Goal: Check status: Check status

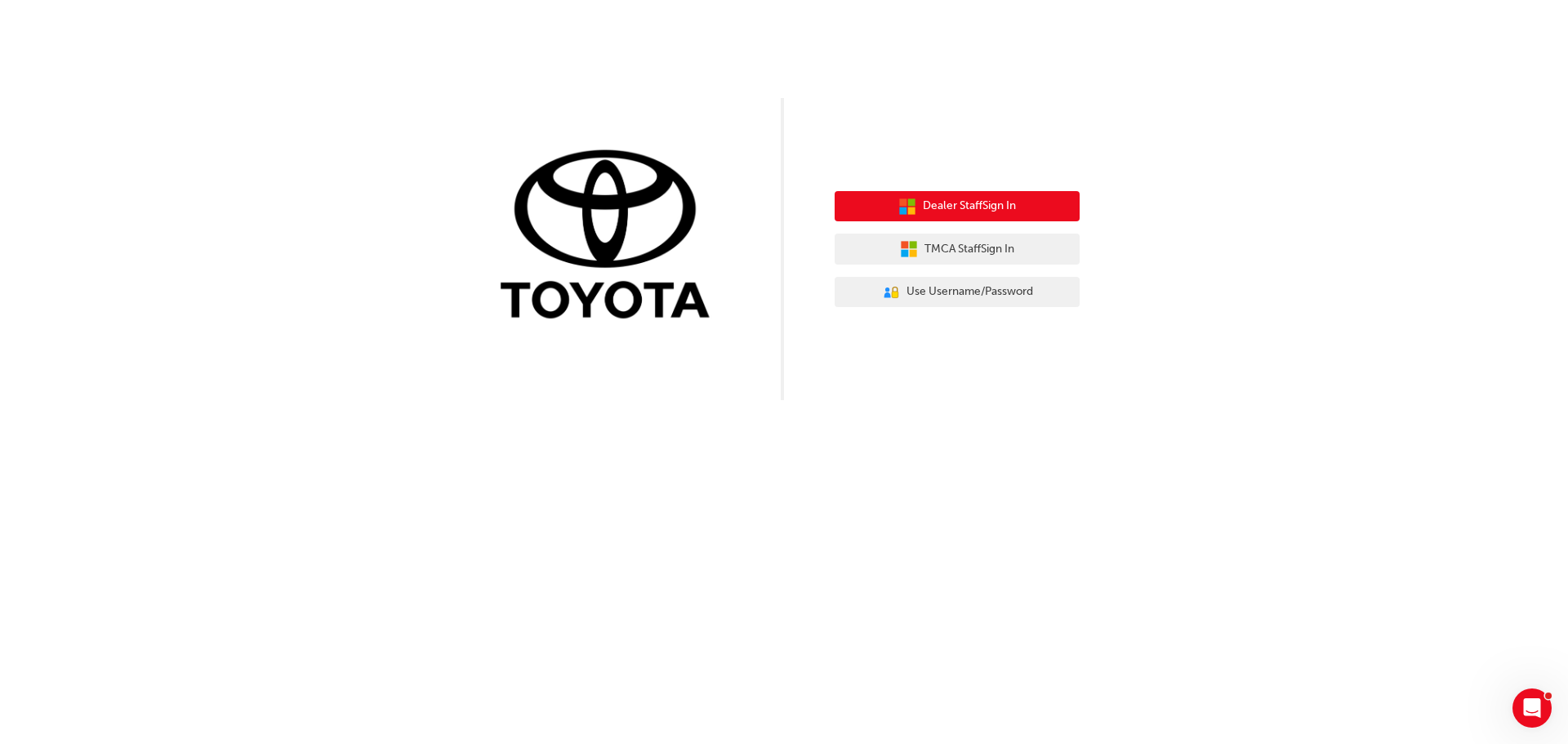
click at [981, 200] on span "Dealer Staff Sign In" at bounding box center [969, 206] width 93 height 18
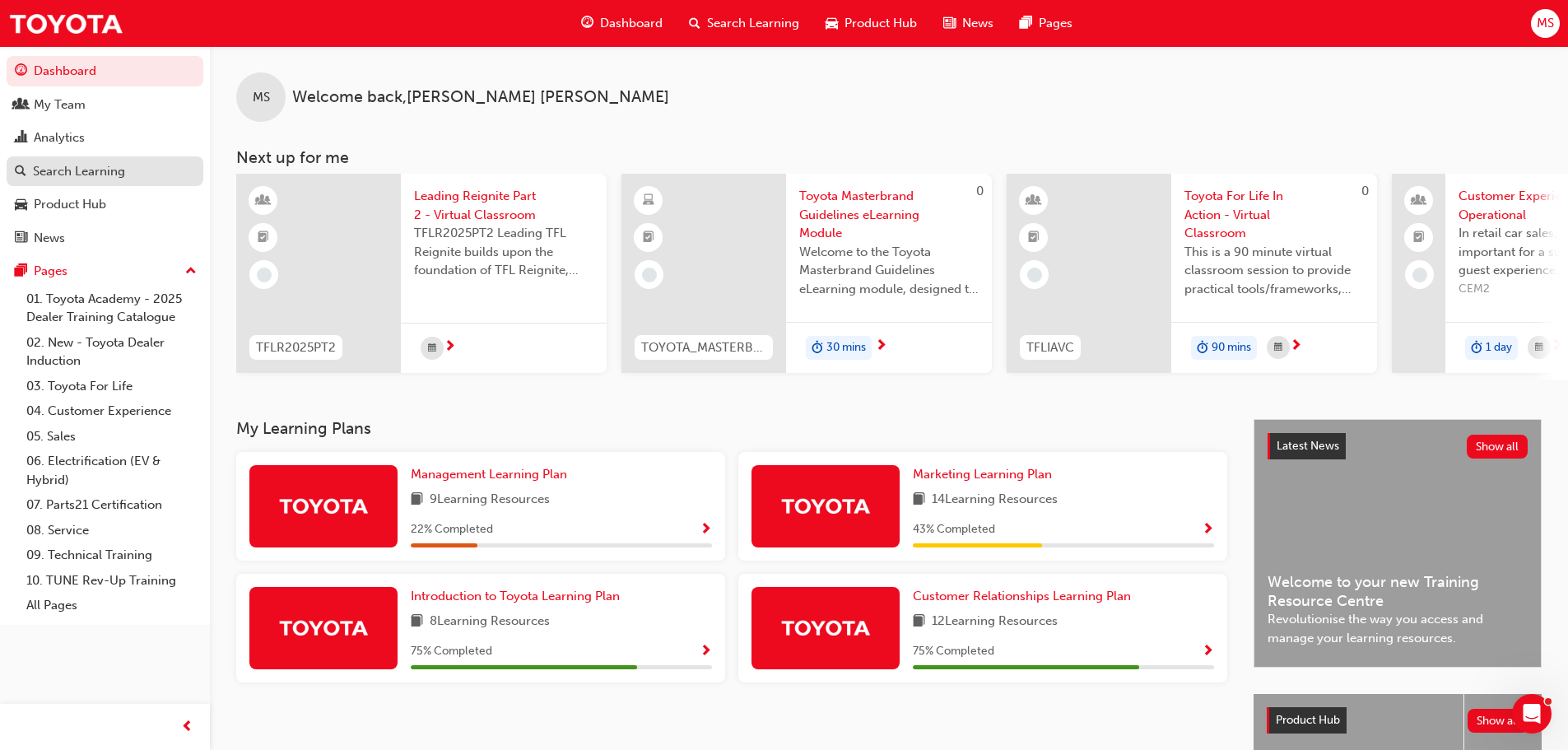
click at [79, 170] on div "Search Learning" at bounding box center [79, 171] width 92 height 19
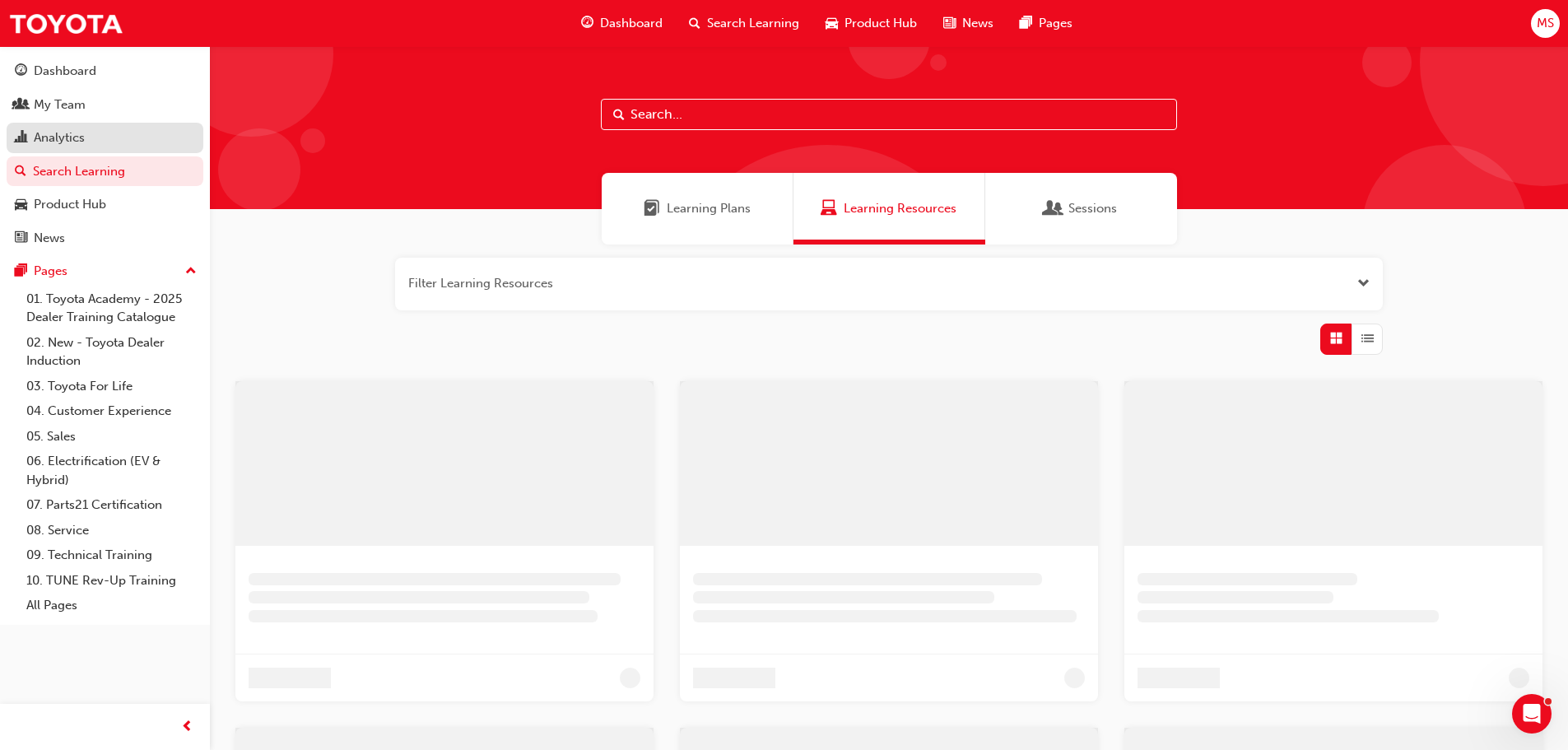
click at [54, 145] on div "Analytics" at bounding box center [59, 137] width 51 height 19
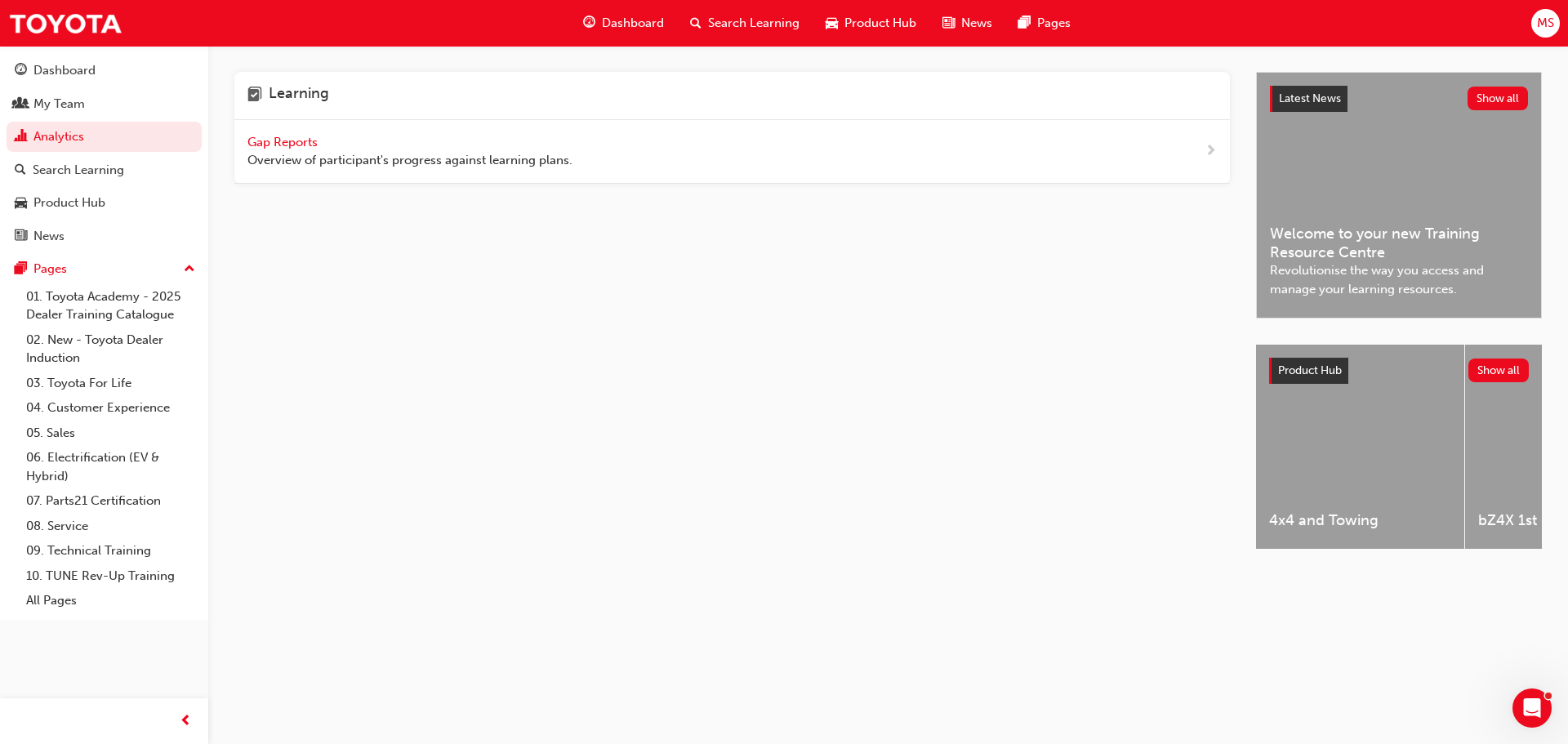
click at [282, 138] on span "Gap Reports" at bounding box center [284, 142] width 74 height 15
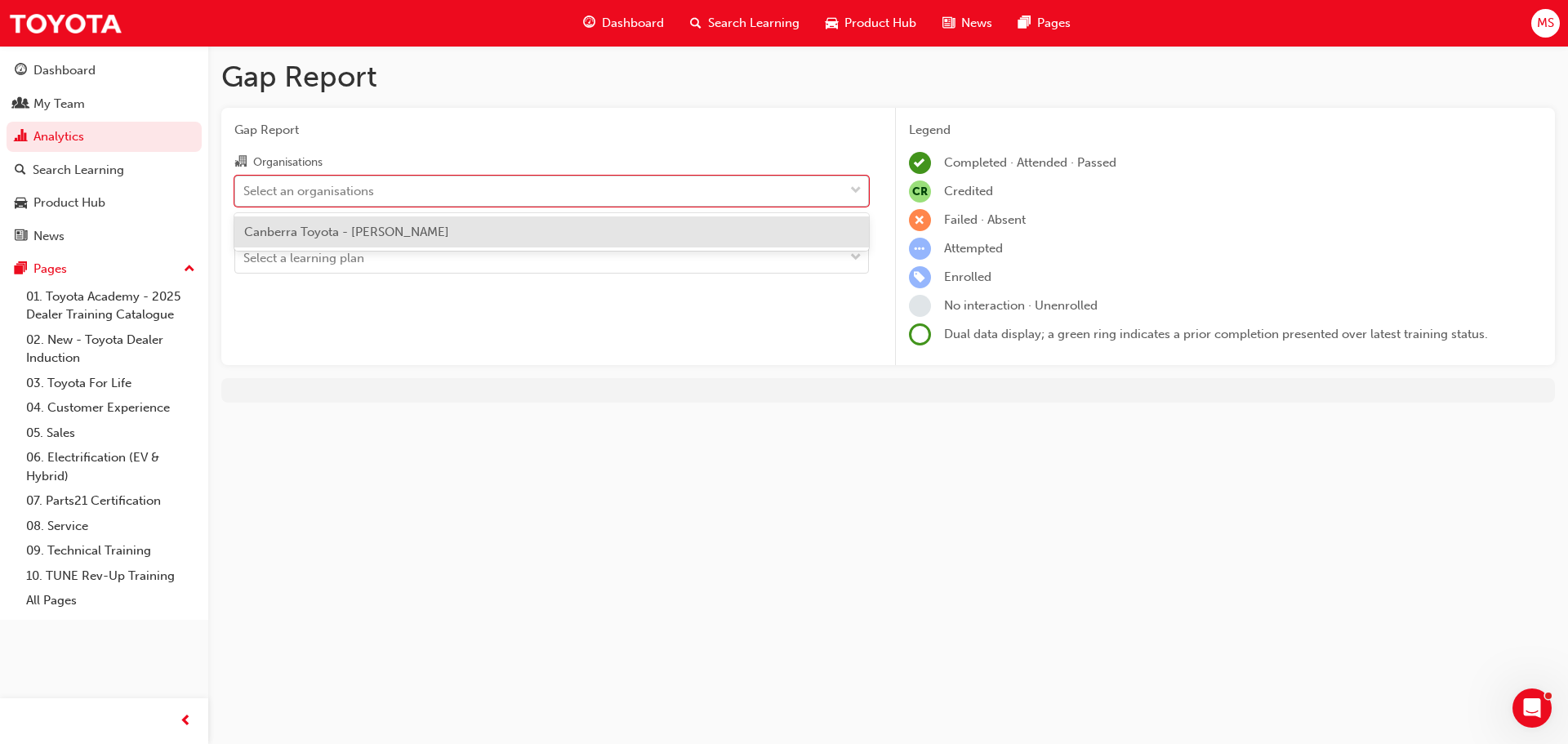
click at [371, 196] on div "Select an organisations" at bounding box center [308, 190] width 131 height 18
click at [245, 196] on input "Organisations option Canberra Toyota - [PERSON_NAME] focused, 1 of 1. 1 result …" at bounding box center [244, 190] width 2 height 14
click at [372, 230] on span "Canberra Toyota - [PERSON_NAME]" at bounding box center [347, 231] width 205 height 15
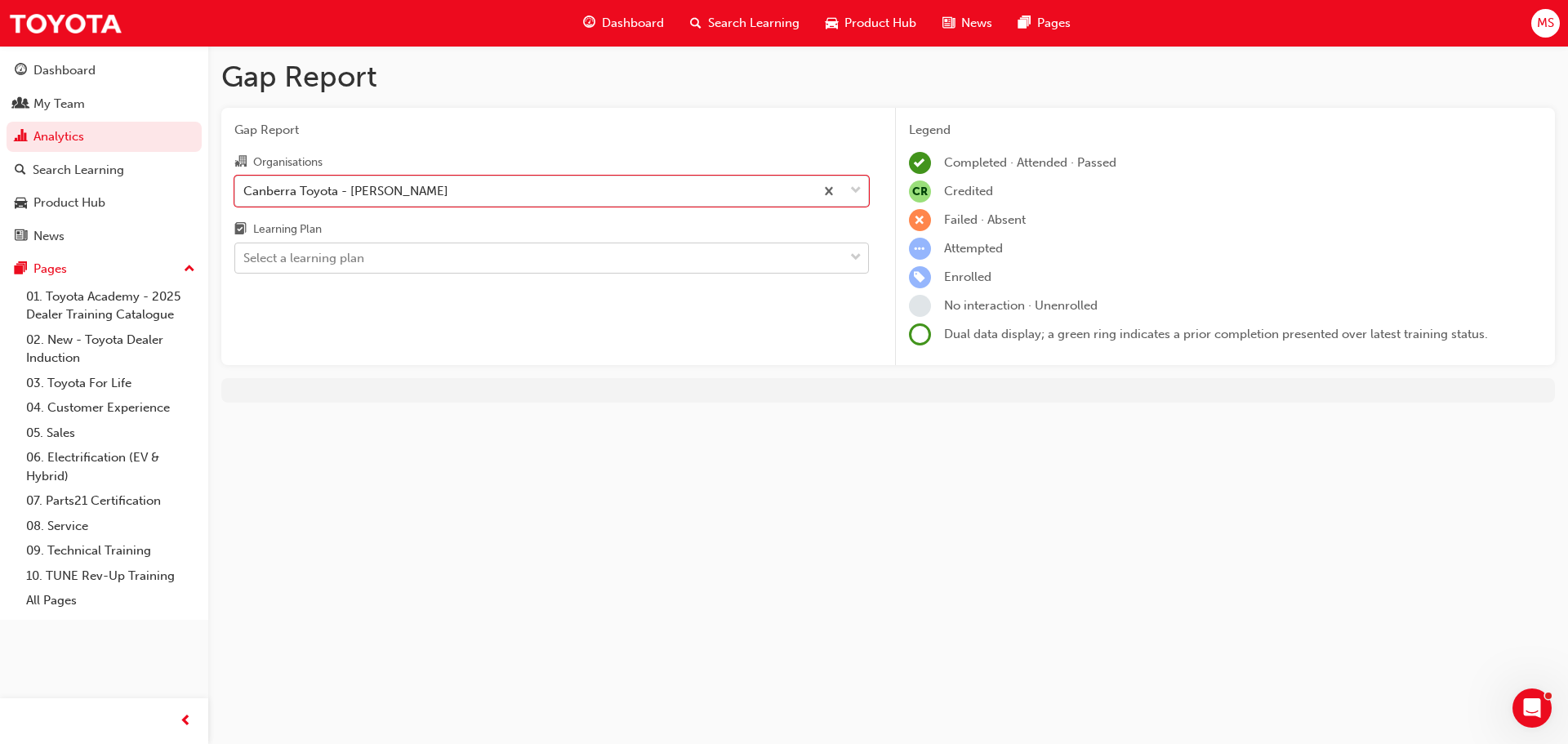
drag, startPoint x: 395, startPoint y: 249, endPoint x: 508, endPoint y: 258, distance: 113.4
click at [401, 252] on div "Select a learning plan" at bounding box center [539, 259] width 608 height 29
click at [245, 252] on input "Learning Plan Select a learning plan" at bounding box center [244, 258] width 2 height 14
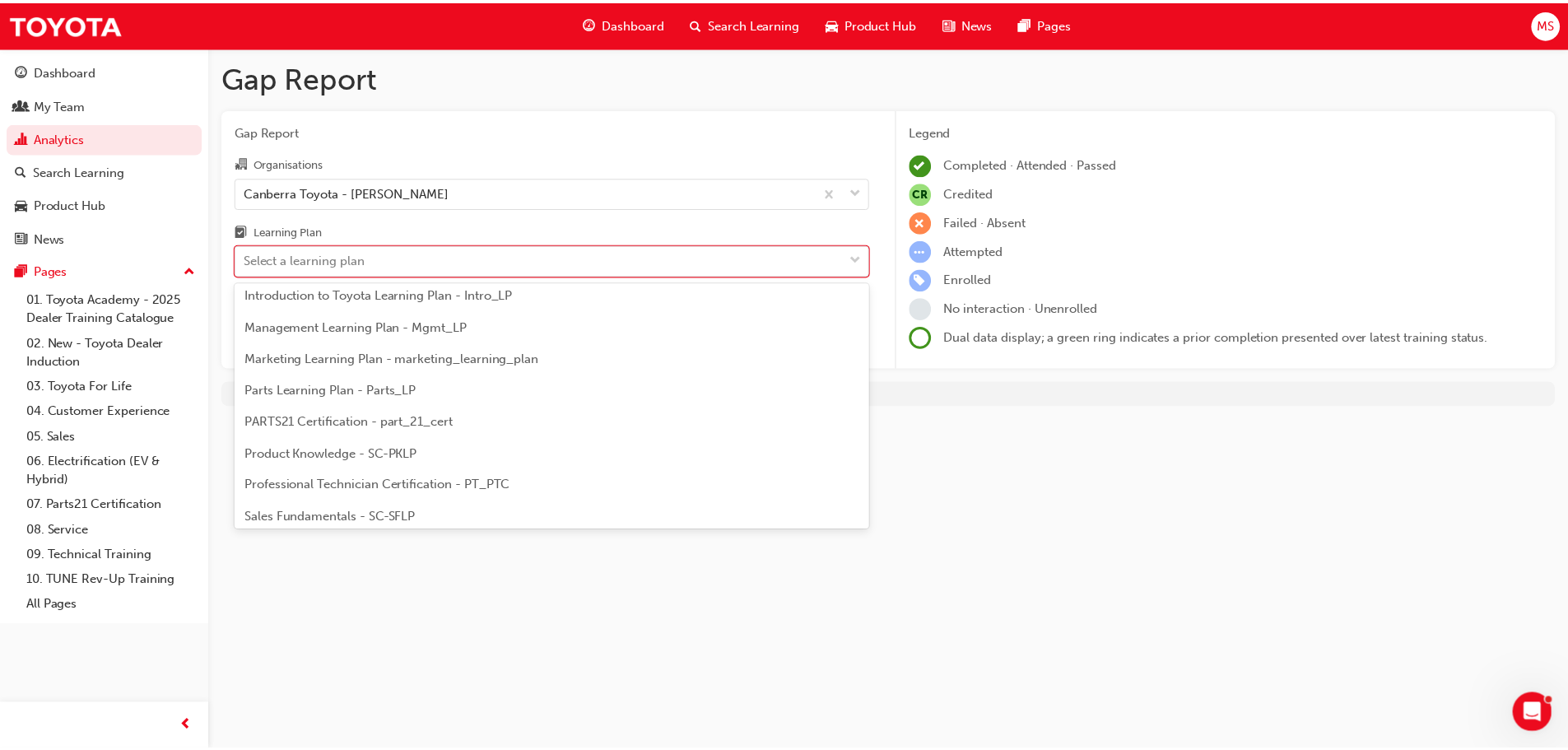
scroll to position [382, 0]
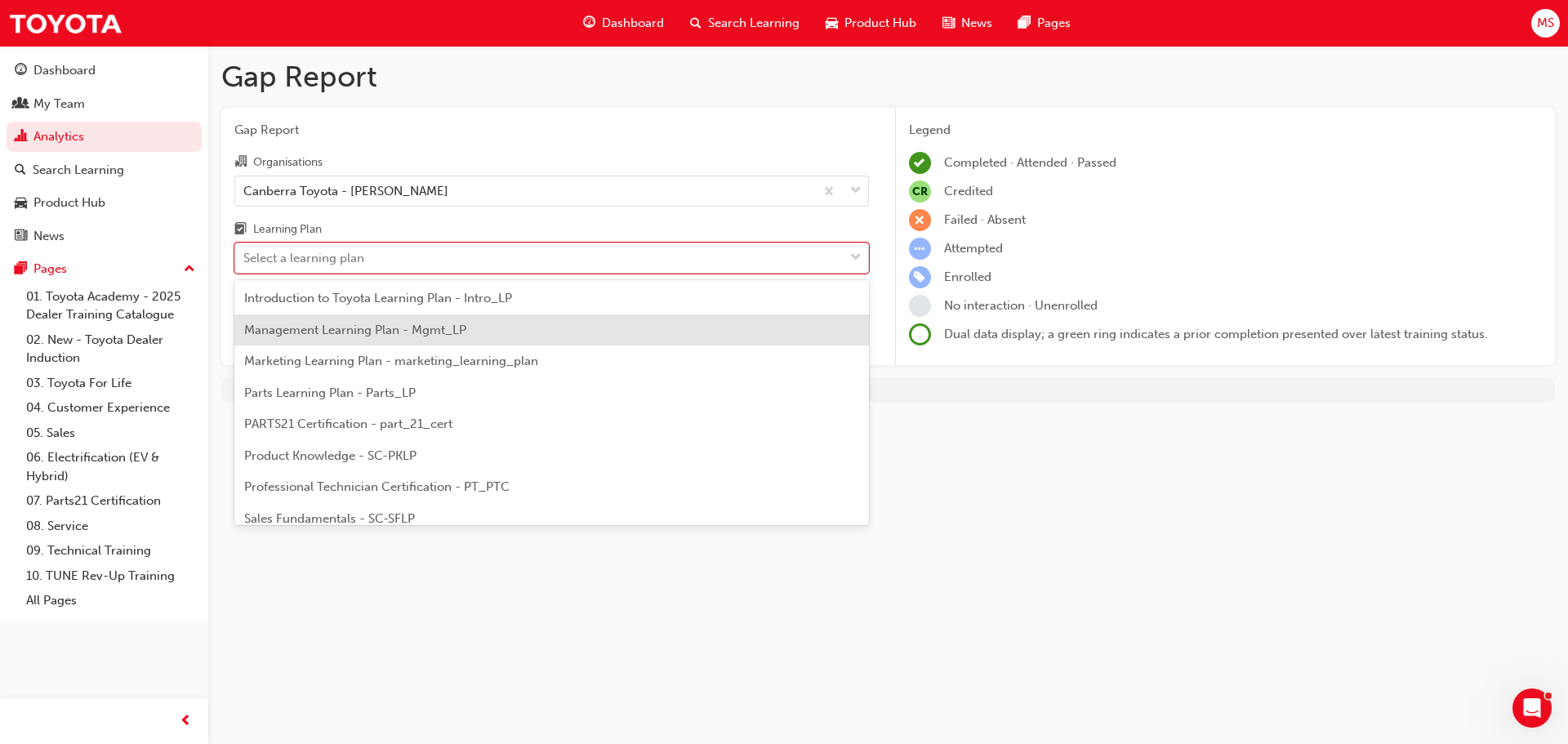
click at [491, 331] on div "Management Learning Plan - Mgmt_LP" at bounding box center [552, 330] width 634 height 32
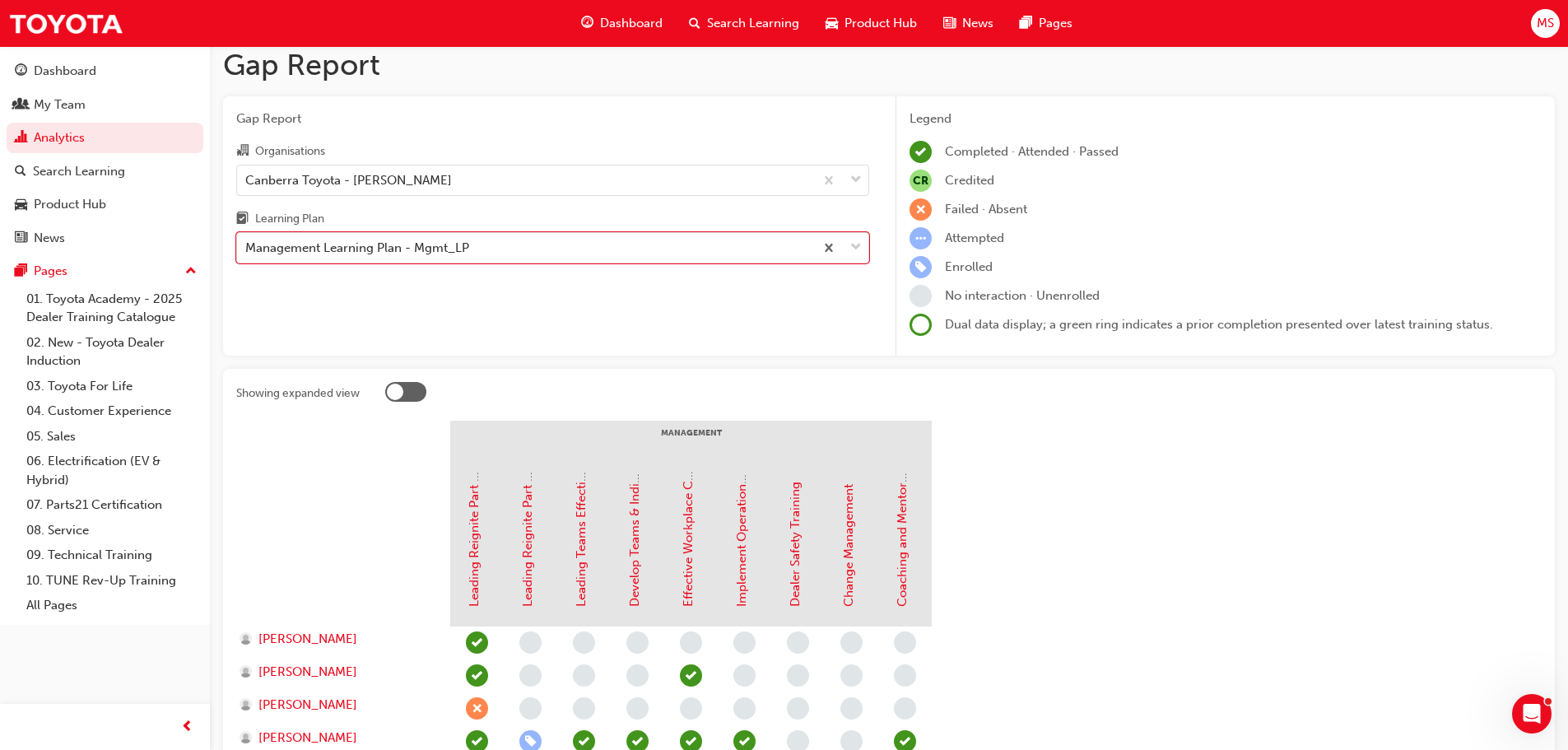
scroll to position [192, 0]
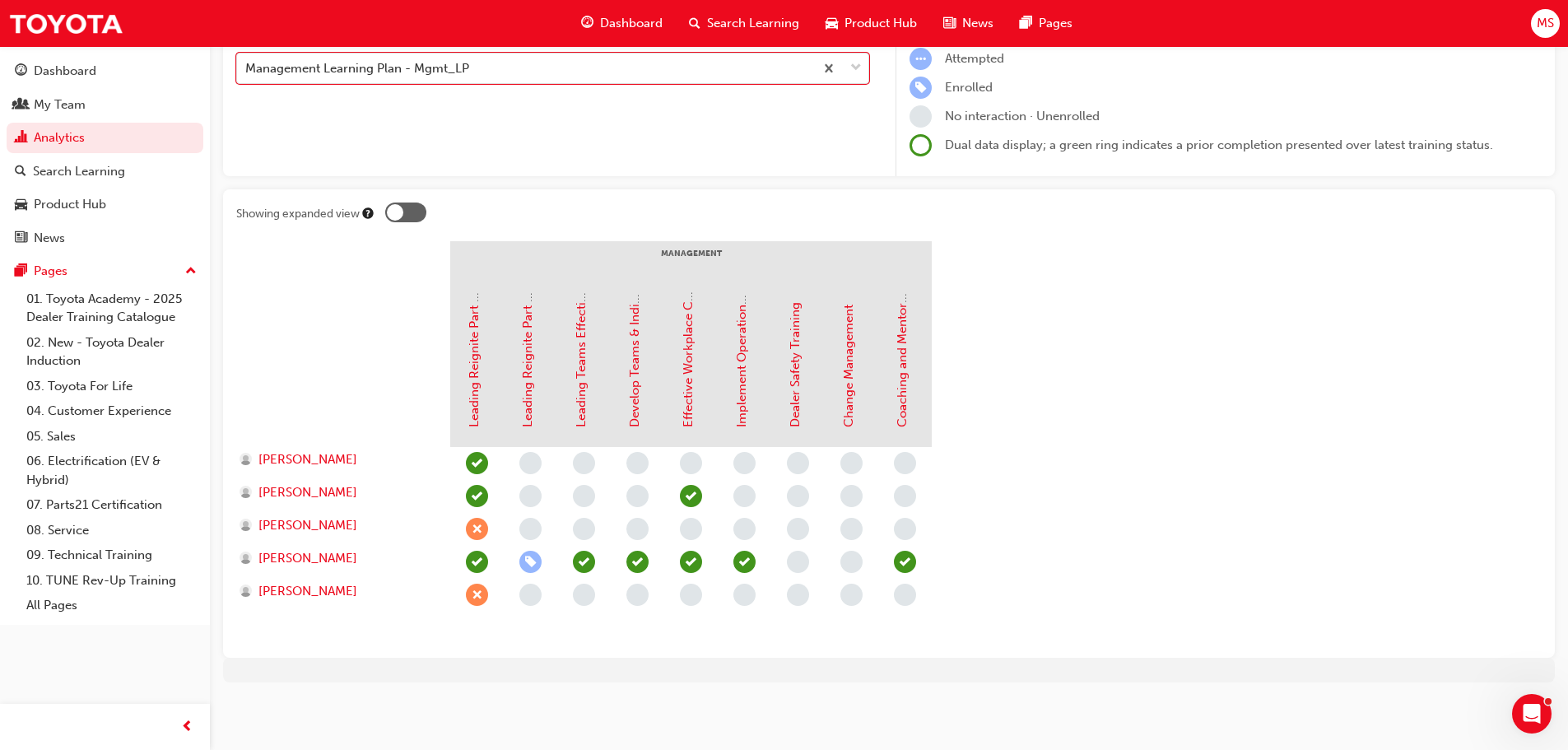
drag, startPoint x: 1312, startPoint y: 398, endPoint x: 1087, endPoint y: 394, distance: 225.0
click at [1313, 398] on section "Management Leading Reignite Part 1 - Virtual Classroom Leading Reignite Part 2 …" at bounding box center [889, 443] width 1305 height 404
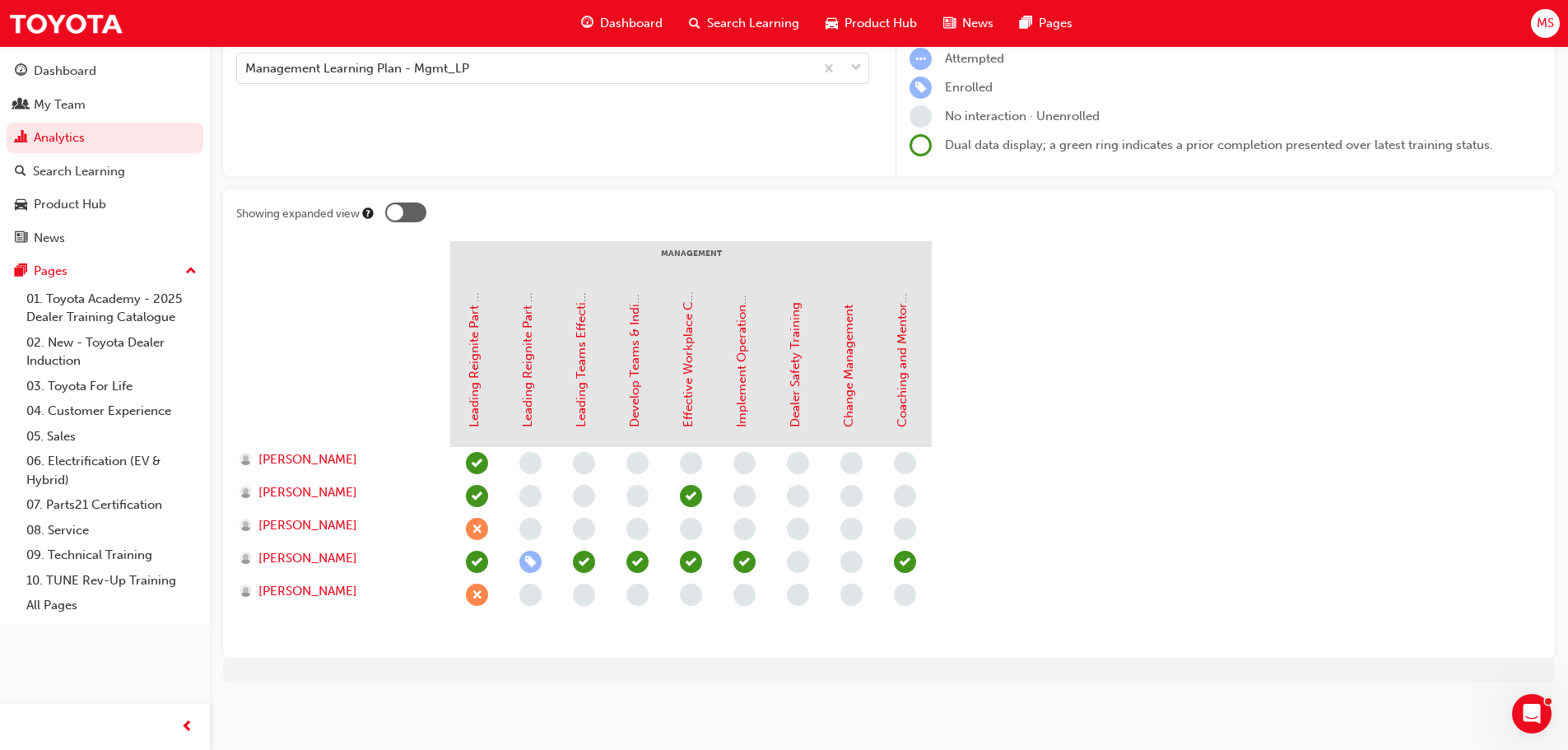
click at [1302, 395] on section "Management Leading Reignite Part 1 - Virtual Classroom Leading Reignite Part 2 …" at bounding box center [889, 443] width 1305 height 404
click at [342, 527] on span "[PERSON_NAME]" at bounding box center [308, 525] width 99 height 19
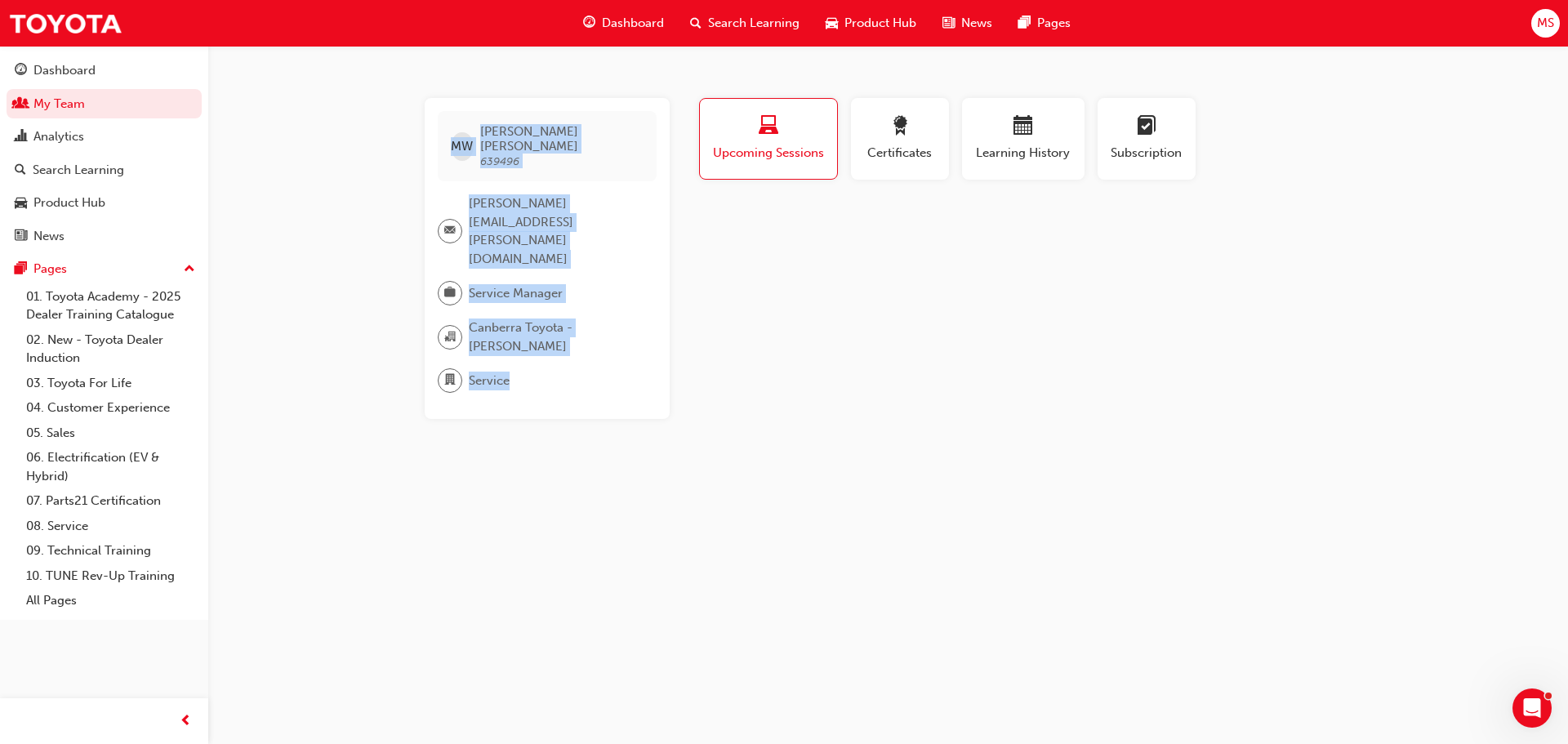
drag, startPoint x: 531, startPoint y: 321, endPoint x: 420, endPoint y: 162, distance: 193.9
click at [399, 148] on div "MW [PERSON_NAME] 639496 [PERSON_NAME][EMAIL_ADDRESS][PERSON_NAME][DOMAIN_NAME] …" at bounding box center [888, 259] width 980 height 321
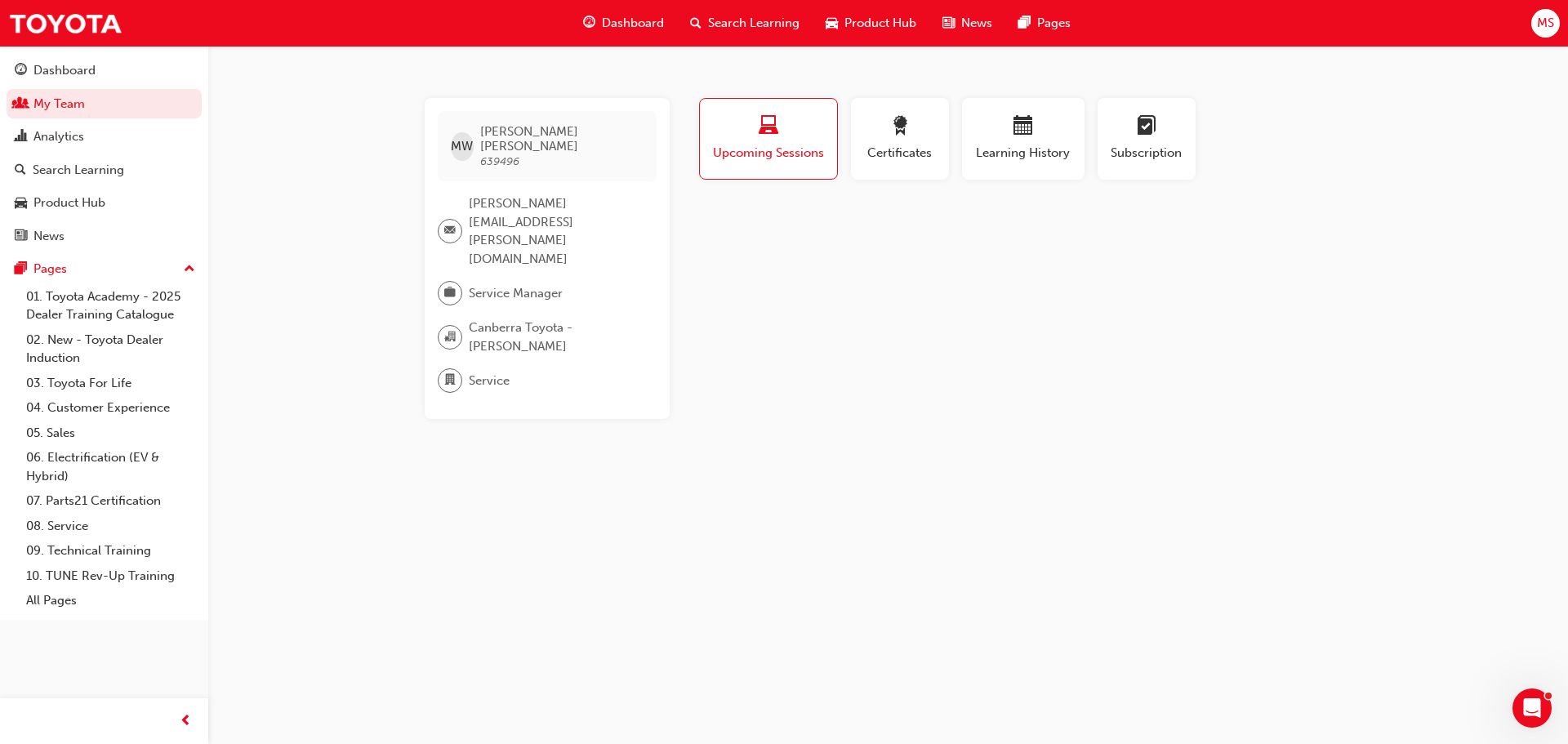
click at [890, 366] on div "MW [PERSON_NAME] 639496 [PERSON_NAME][EMAIL_ADDRESS][PERSON_NAME][DOMAIN_NAME] …" at bounding box center [784, 372] width 1568 height 744
click at [389, 140] on div "MW [PERSON_NAME] 639496 [PERSON_NAME][EMAIL_ADDRESS][PERSON_NAME][DOMAIN_NAME] …" at bounding box center [784, 372] width 1568 height 744
